Goal: Find specific page/section: Find specific page/section

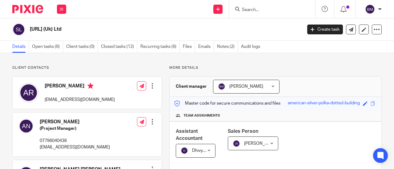
scroll to position [215, 0]
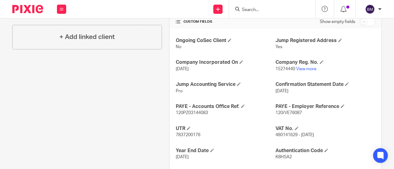
drag, startPoint x: 250, startPoint y: 5, endPoint x: 250, endPoint y: 10, distance: 5.0
click at [250, 6] on div at bounding box center [272, 9] width 86 height 18
click at [249, 10] on input "Search" at bounding box center [268, 10] width 55 height 6
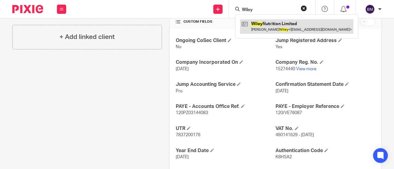
type input "Wiley"
click at [268, 22] on link at bounding box center [296, 26] width 113 height 14
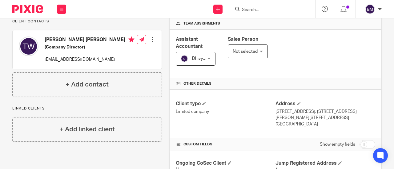
scroll to position [185, 0]
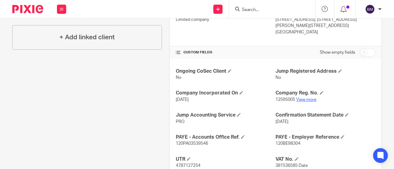
click at [301, 98] on link "View more" at bounding box center [306, 100] width 20 height 4
click at [259, 6] on form at bounding box center [274, 9] width 66 height 8
click at [260, 7] on input "Search" at bounding box center [268, 10] width 55 height 6
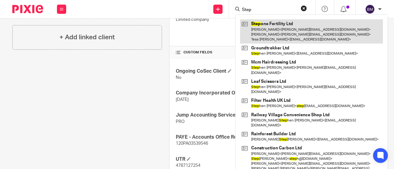
type input "Step"
click at [266, 30] on link at bounding box center [311, 31] width 143 height 24
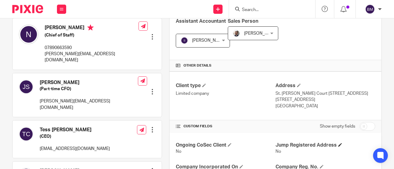
scroll to position [154, 0]
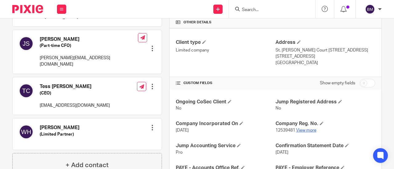
click at [303, 131] on link "View more" at bounding box center [306, 131] width 20 height 4
